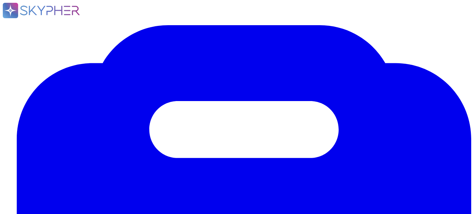
type textarea "Audit trails contain login and logout activities, actions performed, and source…"
type textarea "Sectigo Limited"
type textarea "The application name is "Sectigo Certificate Manager.""
type textarea "The current version of the SaaS software is 25.5.5."
type textarea "Sectigo offers a comprehensive range of digital identity solutions and certific…"
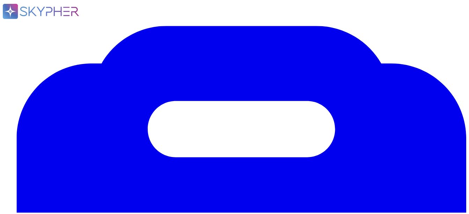
scroll to position [873, 0]
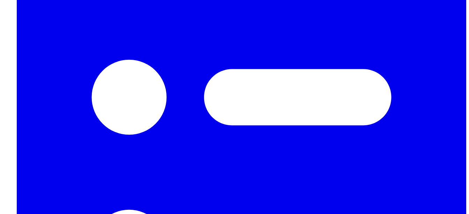
scroll to position [245, 0]
